Goal: Information Seeking & Learning: Learn about a topic

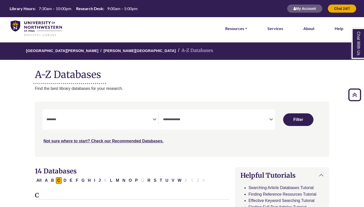
select select "Database Subject Filter"
select select "Database Types Filter"
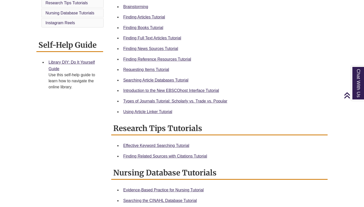
scroll to position [175, 0]
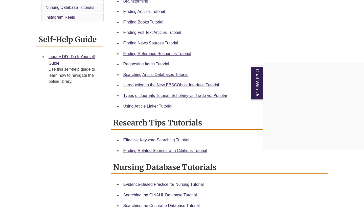
click at [160, 42] on div "Chat With Us" at bounding box center [182, 103] width 364 height 207
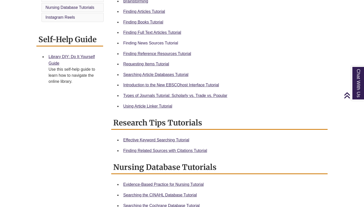
click at [160, 42] on link "Finding News Sources Tutorial" at bounding box center [150, 43] width 55 height 4
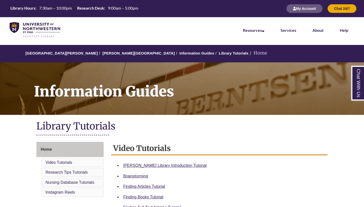
scroll to position [0, 0]
click at [118, 53] on link "[PERSON_NAME][GEOGRAPHIC_DATA]" at bounding box center [138, 53] width 72 height 4
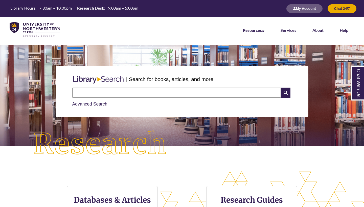
click at [144, 91] on input "text" at bounding box center [176, 93] width 208 height 10
type input "*"
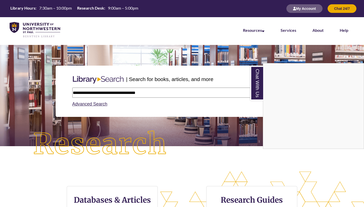
type input "**********"
